Goal: Check status: Check status

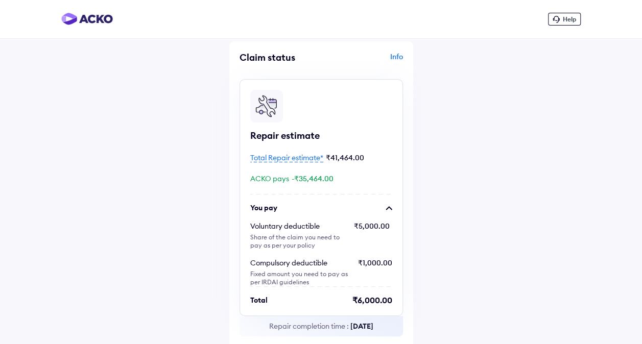
click at [398, 55] on div "Info" at bounding box center [363, 61] width 79 height 19
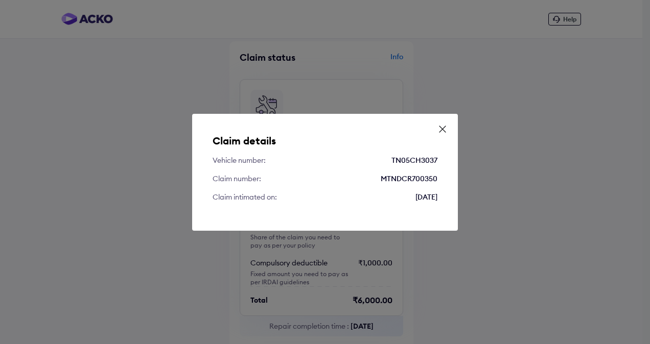
click at [442, 128] on icon at bounding box center [442, 129] width 10 height 10
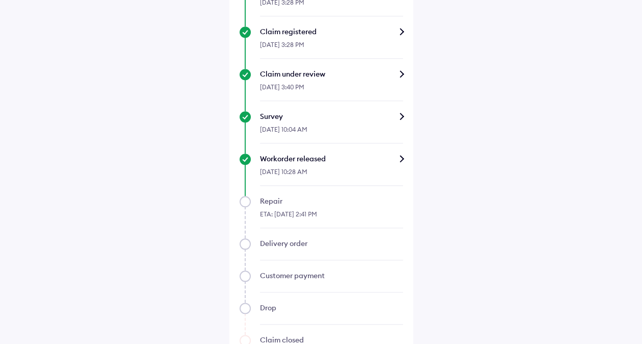
scroll to position [421, 0]
click at [401, 160] on div "Workorder released" at bounding box center [331, 158] width 143 height 10
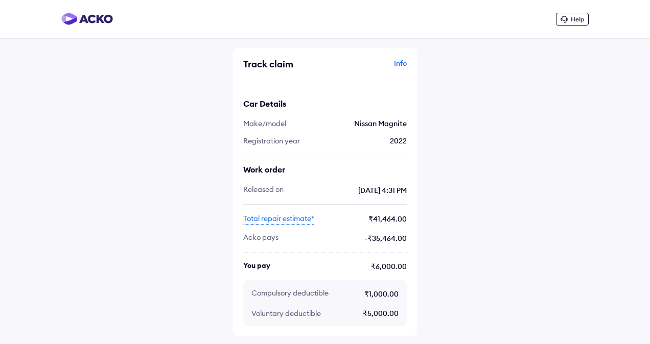
click at [293, 220] on span "Total repair estimate*" at bounding box center [278, 219] width 71 height 11
